Goal: Task Accomplishment & Management: Complete application form

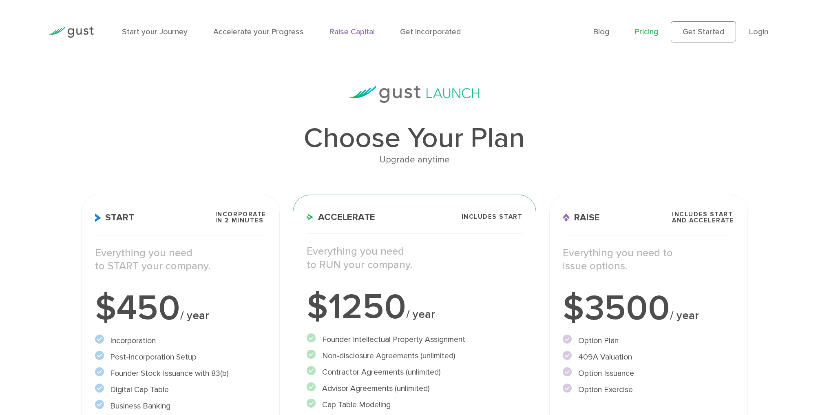
click at [363, 32] on link "Raise Capital" at bounding box center [351, 31] width 45 height 9
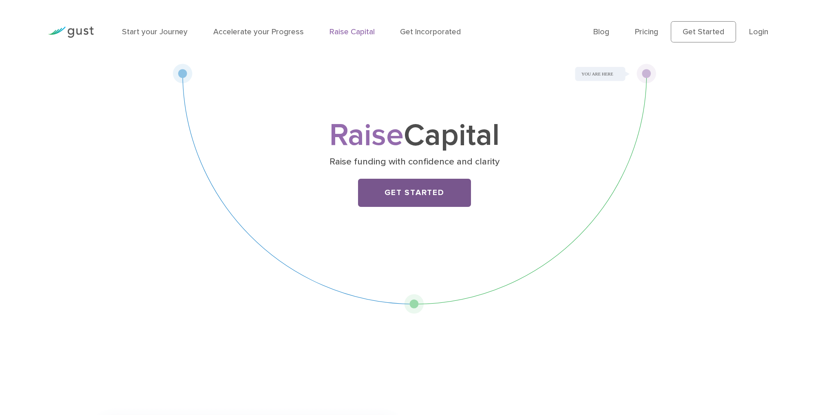
click at [442, 193] on link "Get Started" at bounding box center [414, 193] width 113 height 28
